Goal: Find specific page/section: Find specific page/section

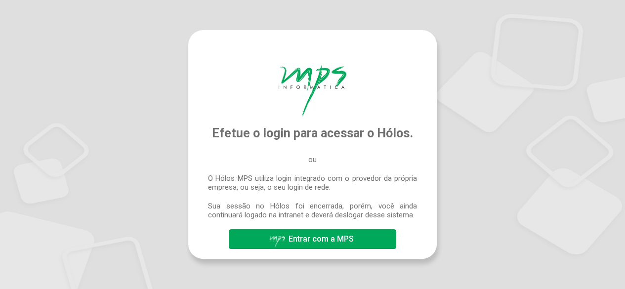
click at [314, 240] on span "Entrar com a MPS" at bounding box center [320, 238] width 65 height 9
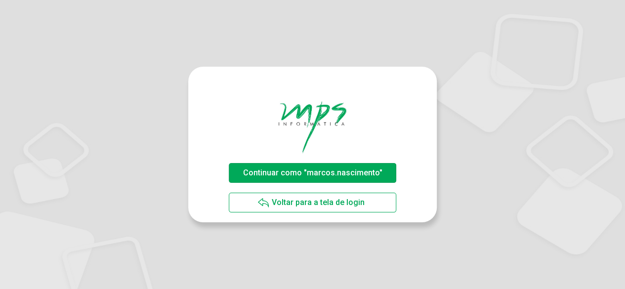
click at [313, 170] on span "Continuar como "marcos.nascimento"" at bounding box center [312, 172] width 139 height 9
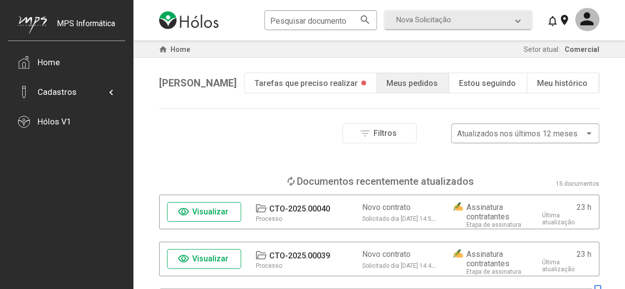
scroll to position [49, 0]
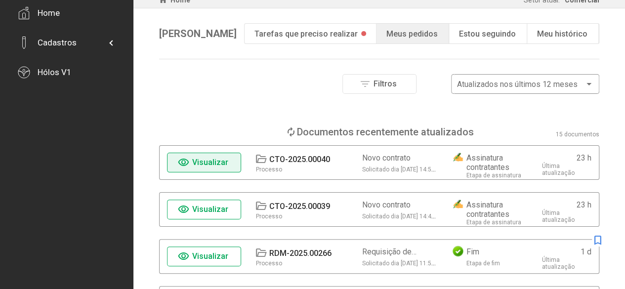
click at [208, 162] on span "Visualizar" at bounding box center [210, 162] width 36 height 9
